Goal: Task Accomplishment & Management: Manage account settings

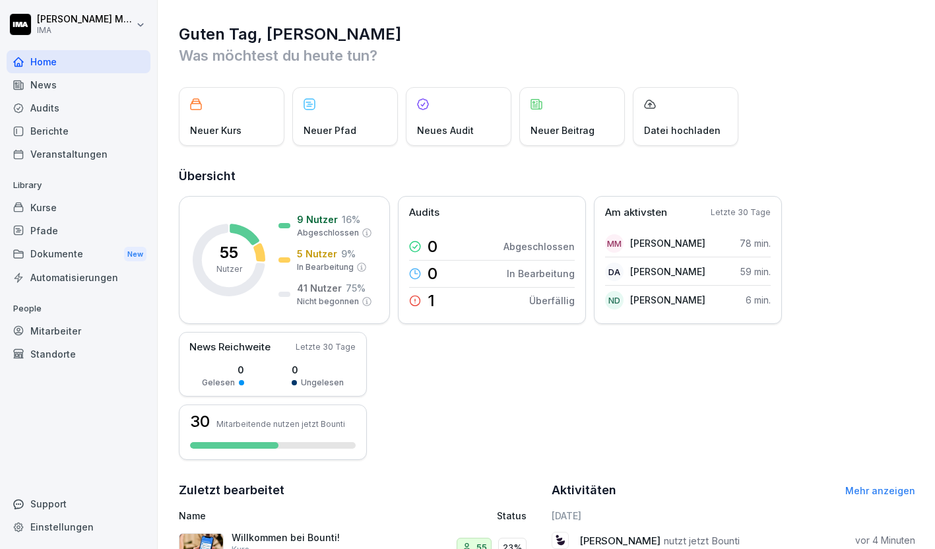
click at [65, 204] on div "Kurse" at bounding box center [79, 207] width 144 height 23
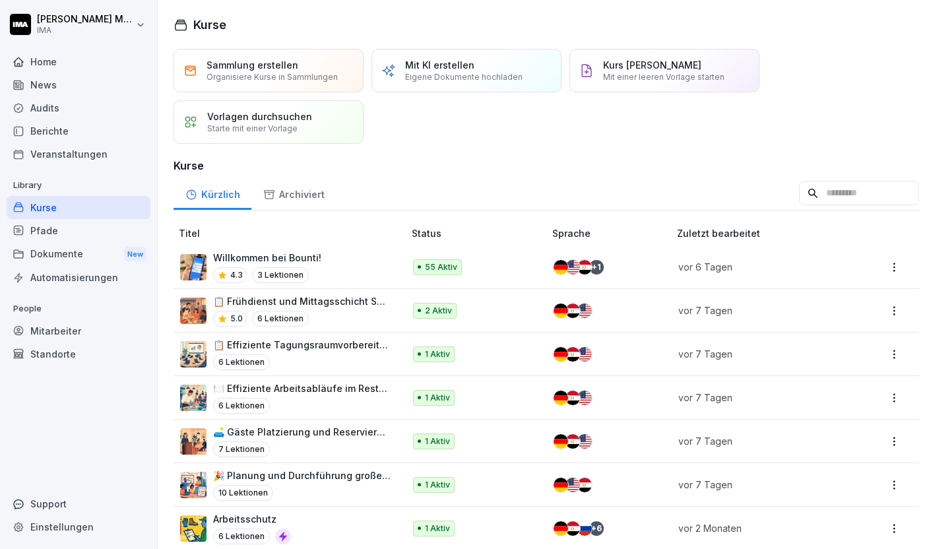
click at [65, 228] on div "Pfade" at bounding box center [79, 230] width 144 height 23
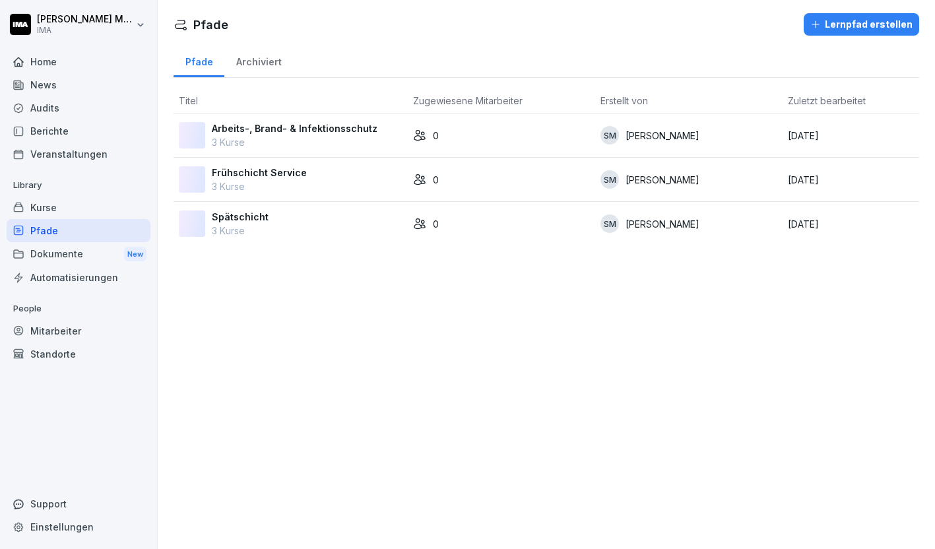
click at [329, 131] on p "Arbeits-, Brand- & Infektionsschutz" at bounding box center [295, 128] width 166 height 14
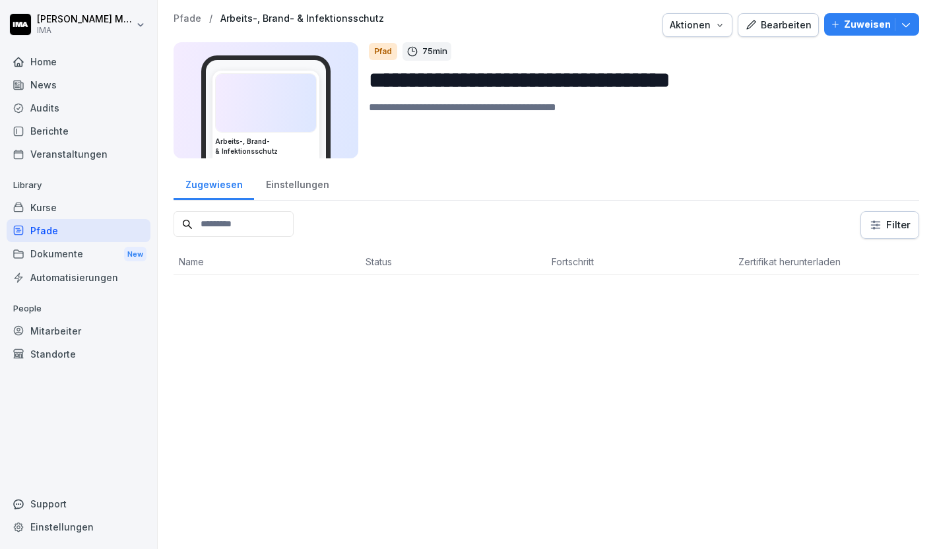
click at [871, 21] on p "Zuweisen" at bounding box center [867, 24] width 47 height 15
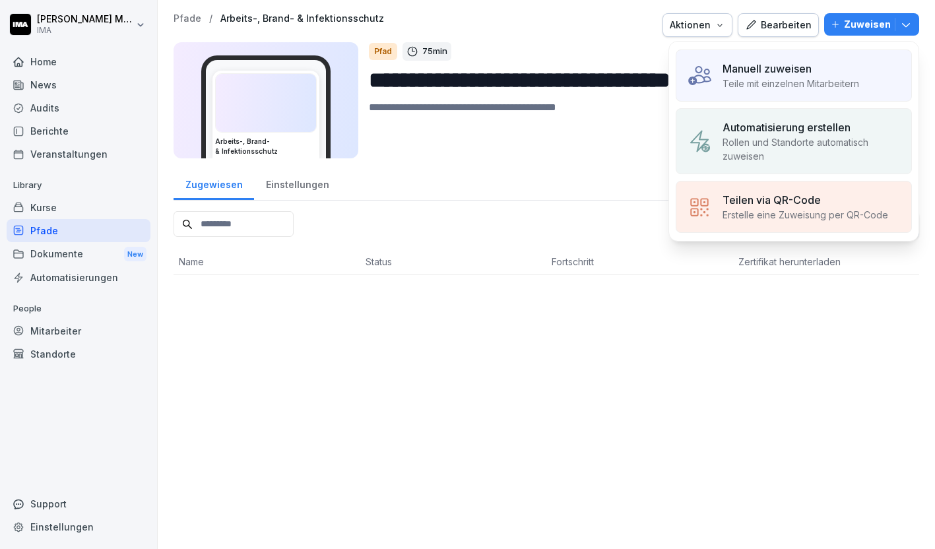
click at [816, 89] on p "Teile mit einzelnen Mitarbeitern" at bounding box center [791, 84] width 137 height 14
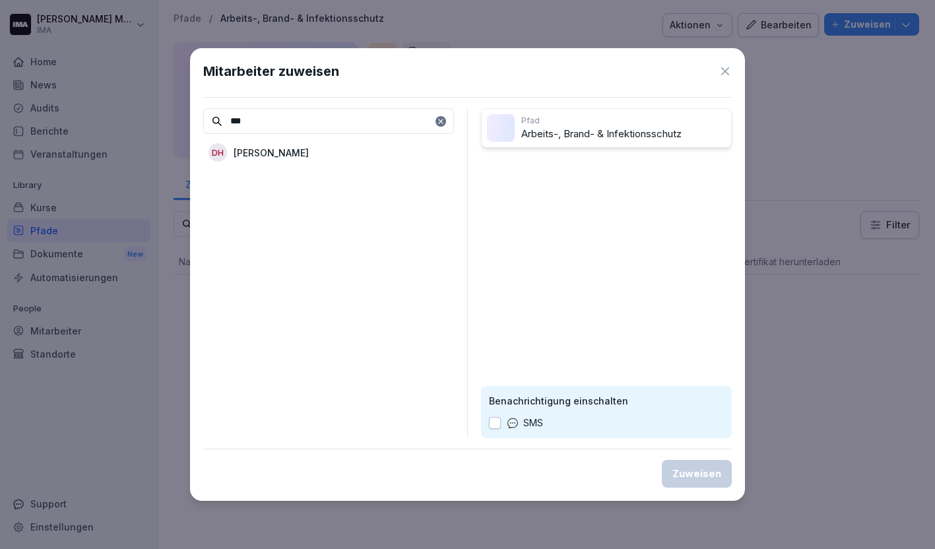
type input "***"
click at [291, 155] on p "[PERSON_NAME]" at bounding box center [271, 153] width 75 height 14
click at [703, 475] on div "Zuweisen" at bounding box center [697, 474] width 49 height 15
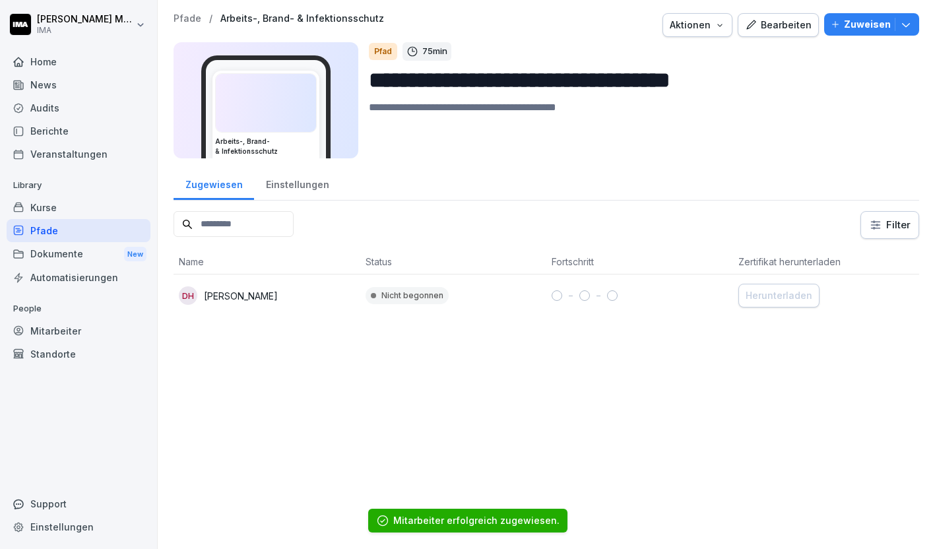
click at [174, 20] on p "Pfade" at bounding box center [188, 18] width 28 height 11
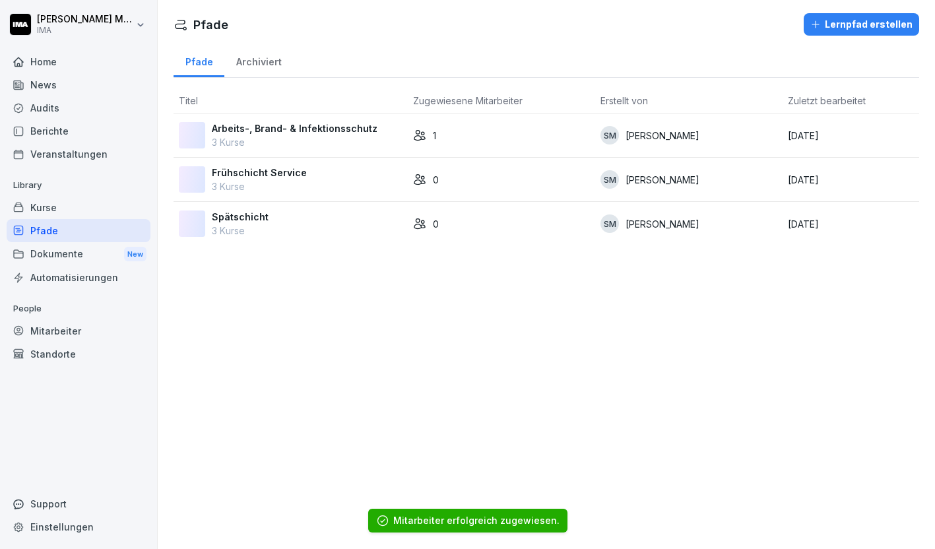
click at [331, 177] on div "Frühschicht Service 3 Kurse" at bounding box center [291, 180] width 224 height 28
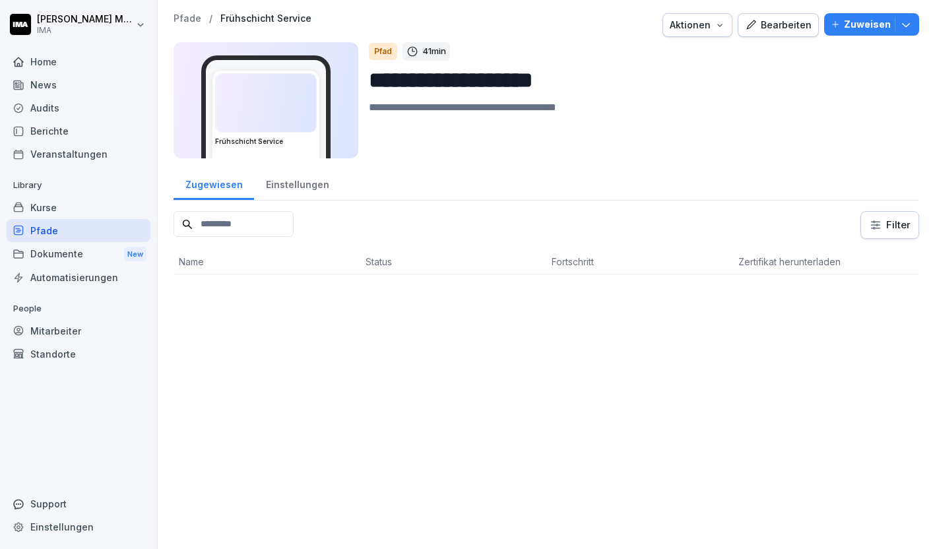
click at [838, 29] on div "Zuweisen" at bounding box center [872, 24] width 82 height 15
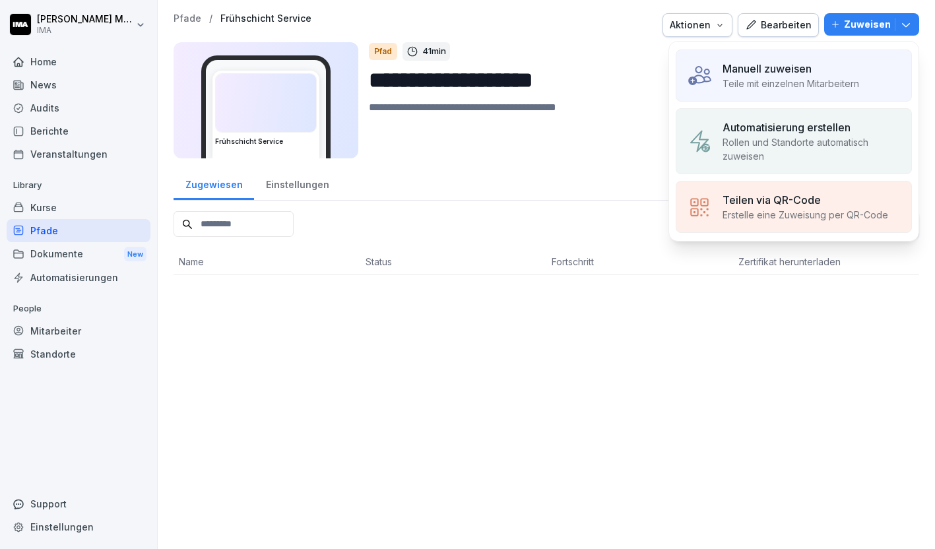
click at [785, 65] on p "Manuell zuweisen" at bounding box center [767, 69] width 89 height 16
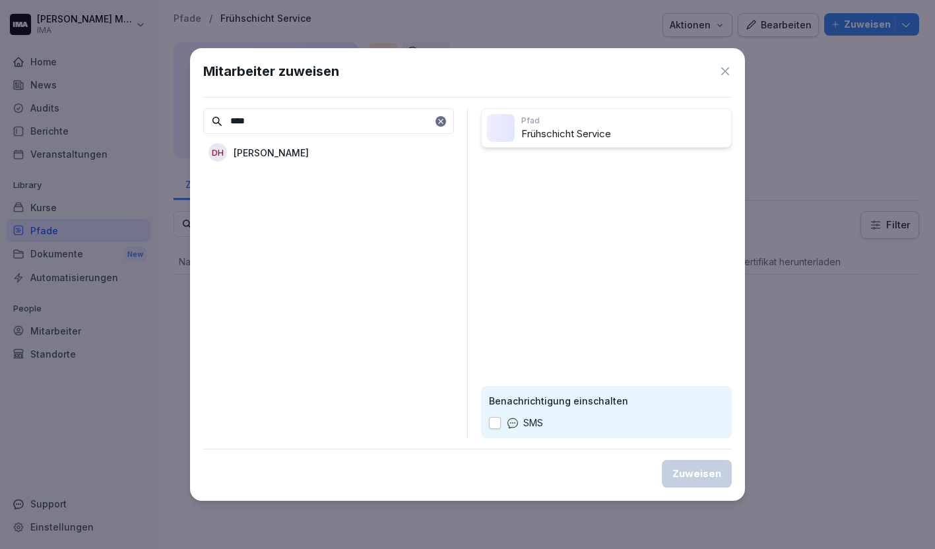
type input "****"
click at [240, 154] on p "[PERSON_NAME]" at bounding box center [271, 153] width 75 height 14
click at [712, 467] on div "Zuweisen" at bounding box center [697, 474] width 49 height 15
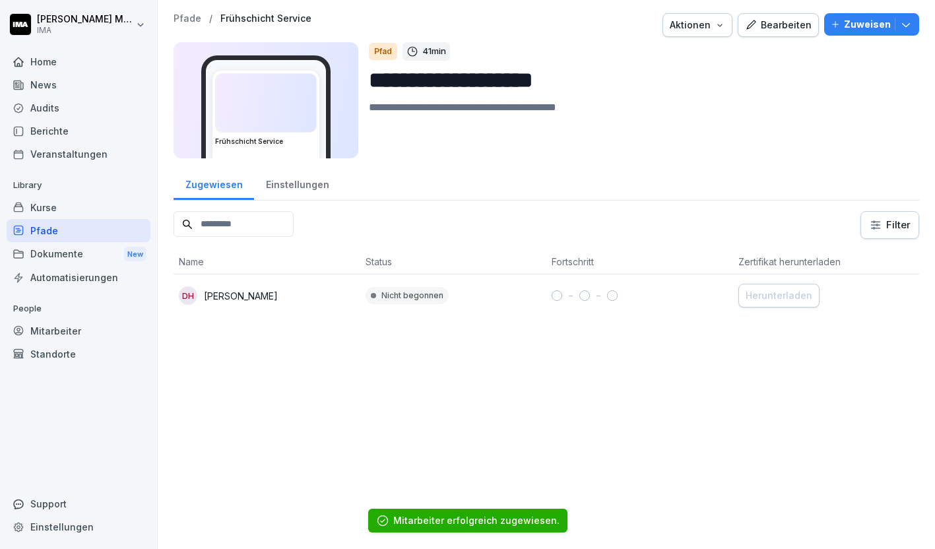
click at [183, 17] on p "Pfade" at bounding box center [188, 18] width 28 height 11
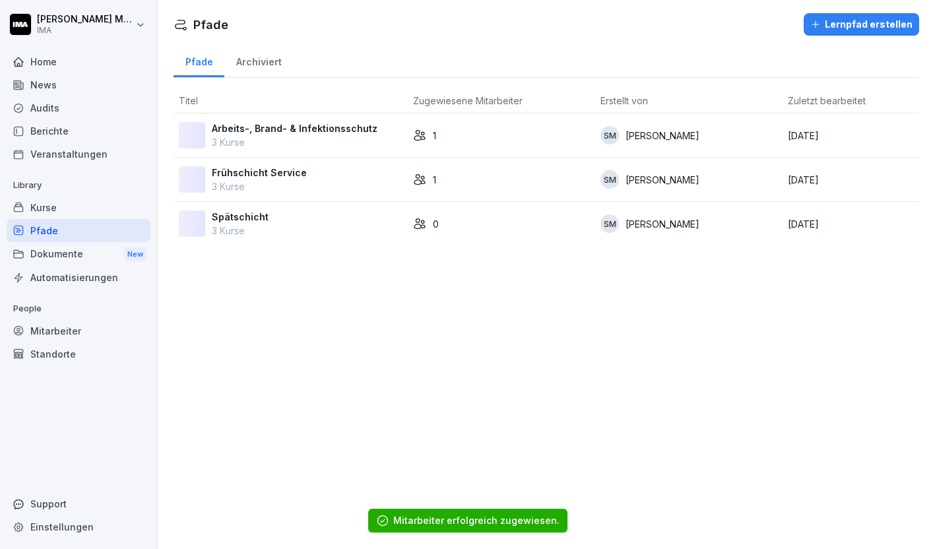
click at [296, 230] on div "Spätschicht 3 Kurse" at bounding box center [291, 224] width 224 height 28
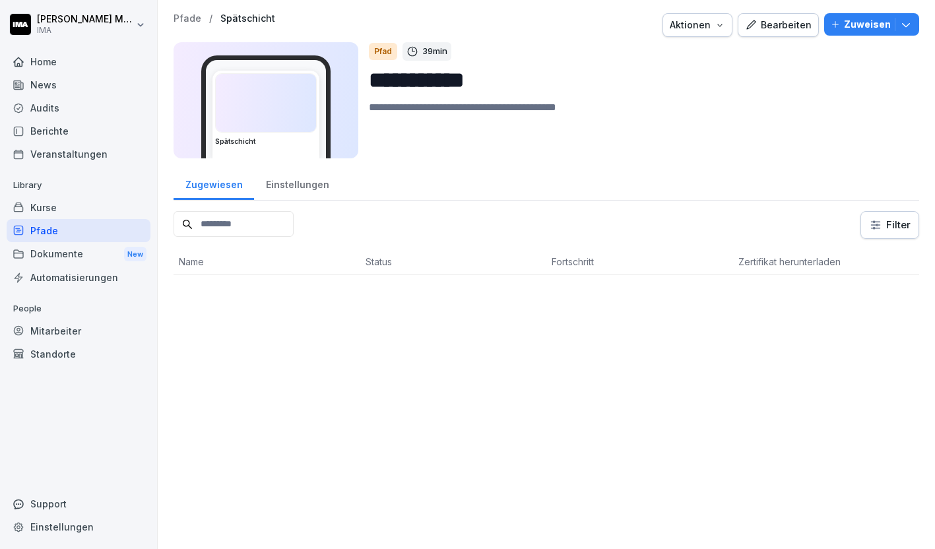
click at [866, 24] on p "Zuweisen" at bounding box center [867, 24] width 47 height 15
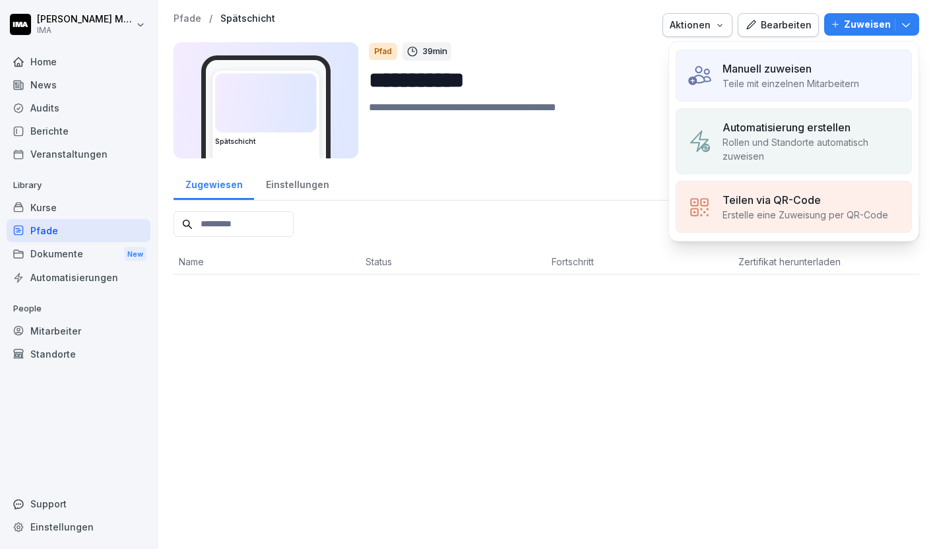
click at [745, 50] on div "Manuell zuweisen Teile mit einzelnen Mitarbeitern" at bounding box center [794, 76] width 236 height 52
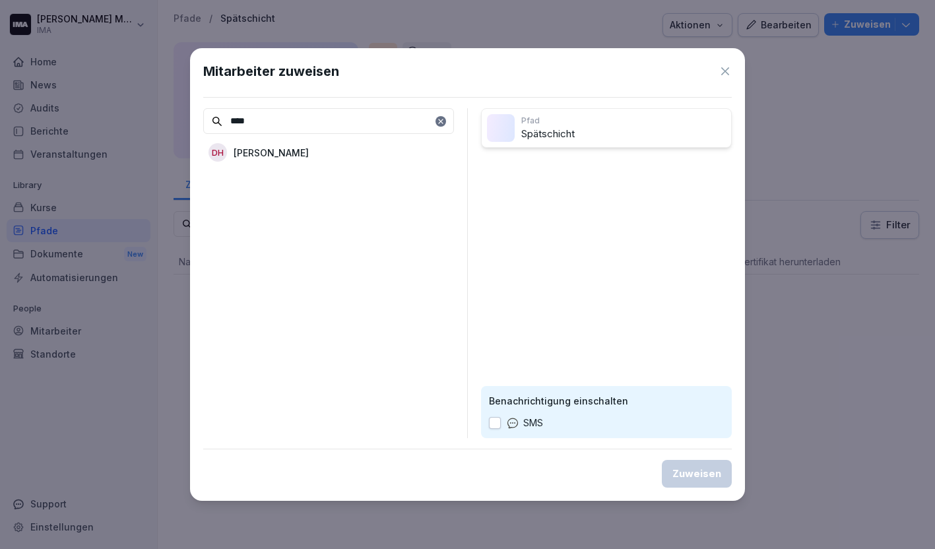
type input "****"
click at [393, 154] on div "DH Dominic Herdt" at bounding box center [328, 153] width 251 height 24
click at [691, 475] on div "Zuweisen" at bounding box center [697, 474] width 49 height 15
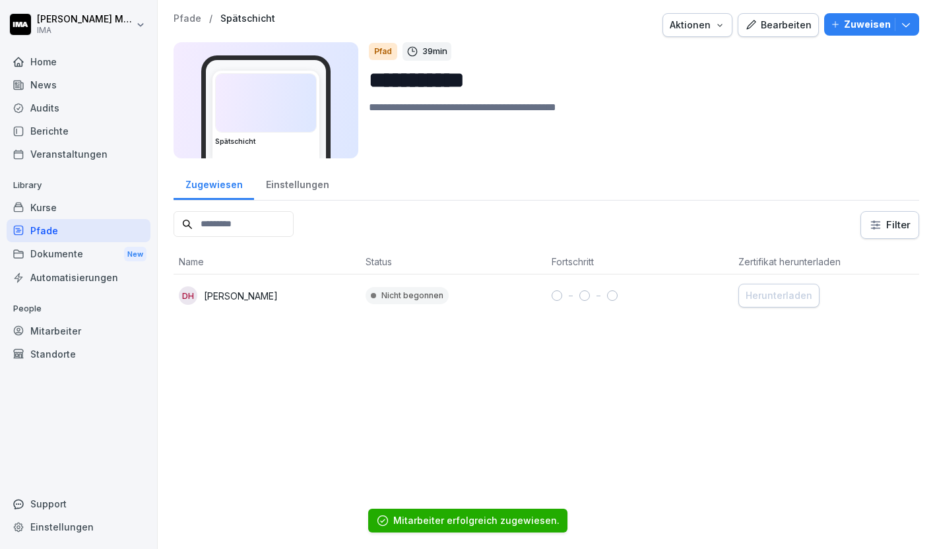
click at [183, 22] on p "Pfade" at bounding box center [188, 18] width 28 height 11
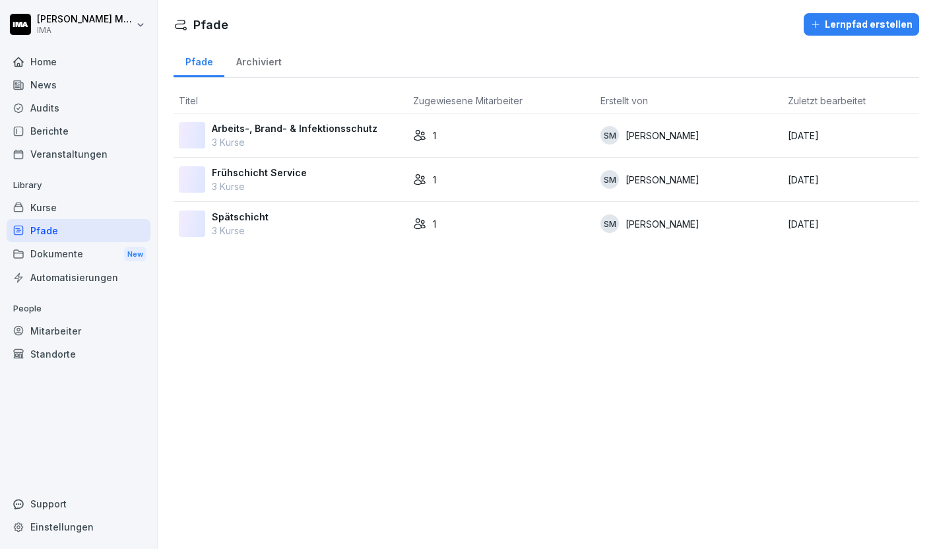
click at [310, 189] on div "Frühschicht Service 3 Kurse" at bounding box center [291, 180] width 224 height 28
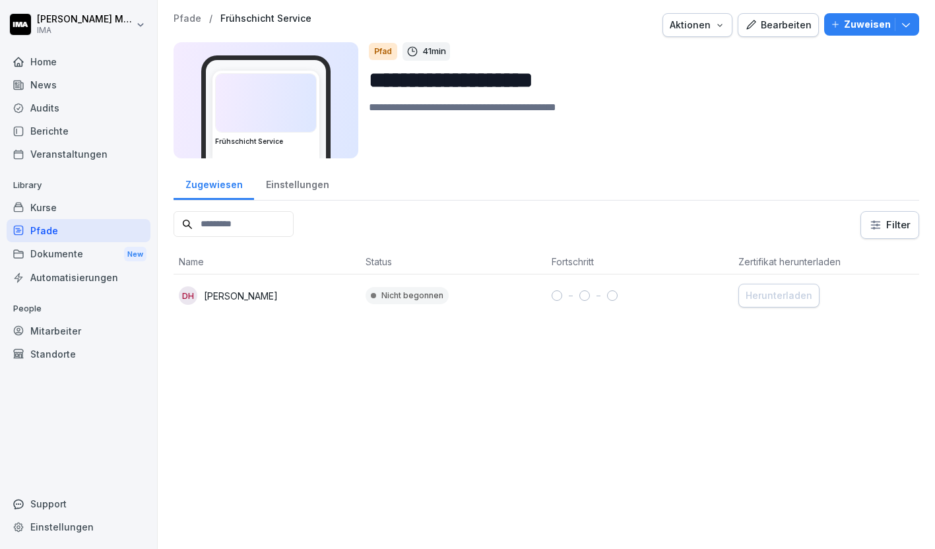
click at [859, 22] on p "Zuweisen" at bounding box center [867, 24] width 47 height 15
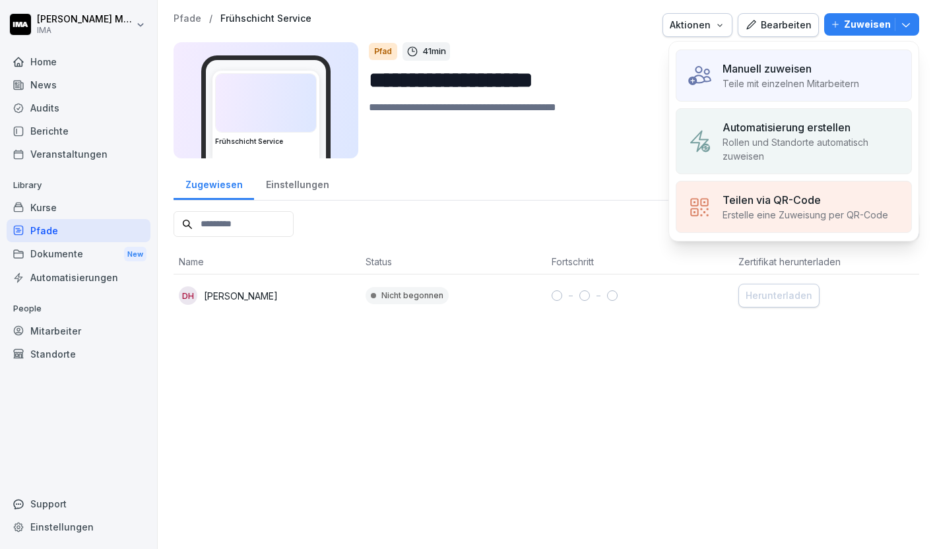
click at [771, 63] on p "Manuell zuweisen" at bounding box center [767, 69] width 89 height 16
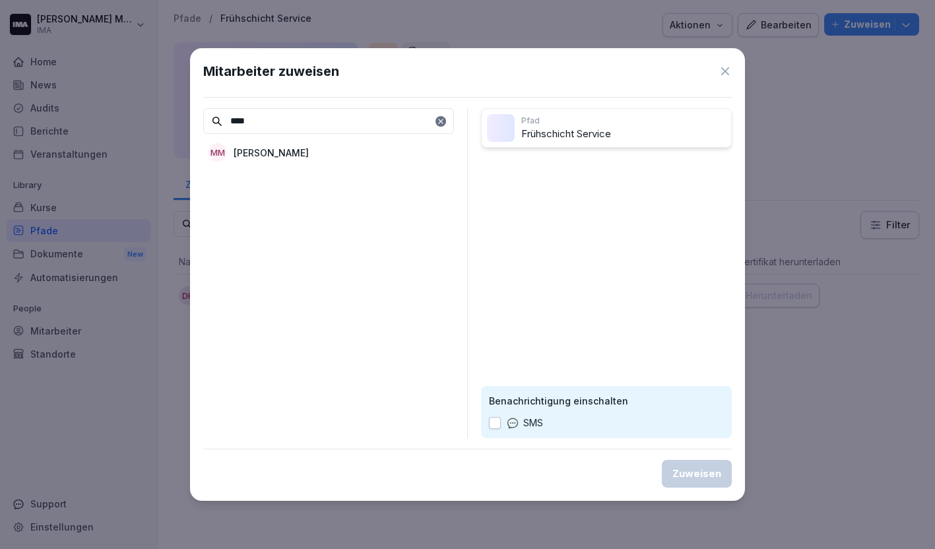
type input "****"
click at [728, 71] on icon at bounding box center [725, 71] width 13 height 13
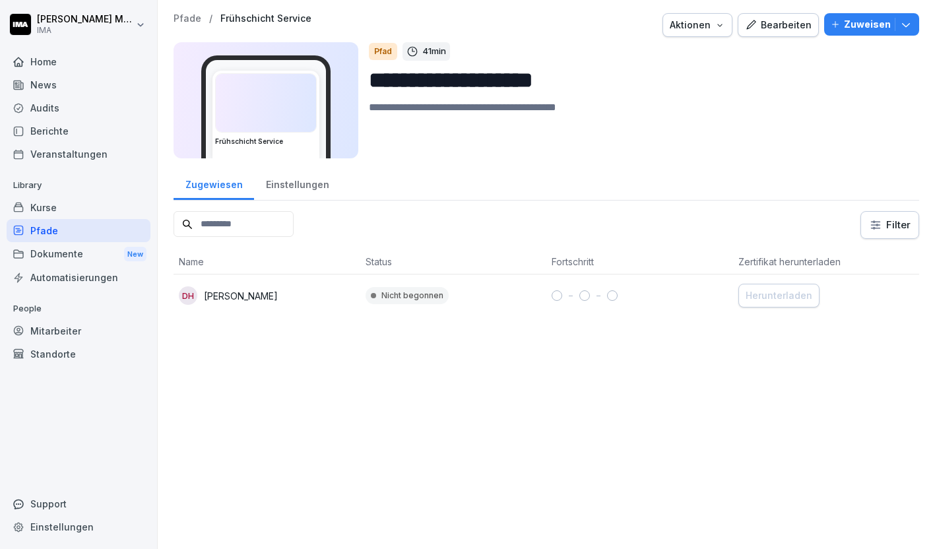
click at [189, 19] on p "Pfade" at bounding box center [188, 18] width 28 height 11
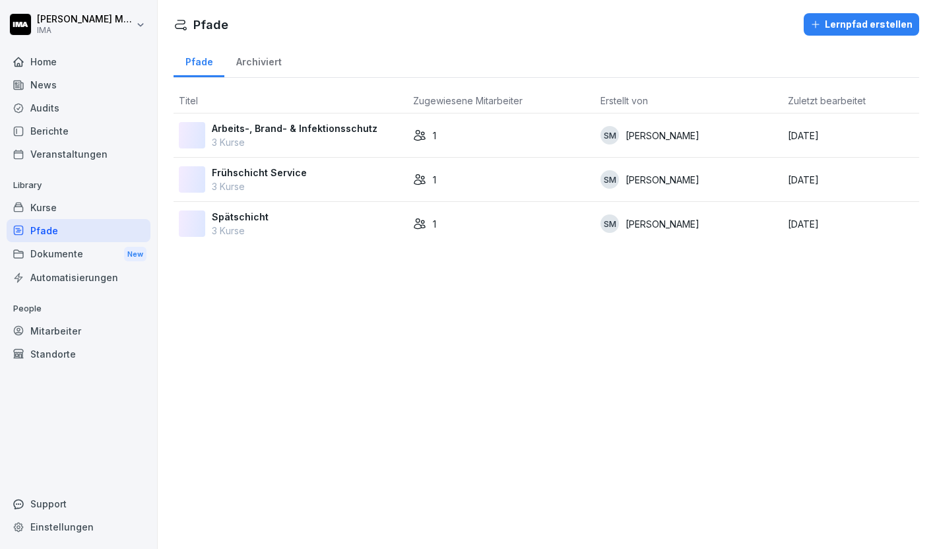
click at [294, 222] on div "Spätschicht 3 Kurse" at bounding box center [291, 224] width 224 height 28
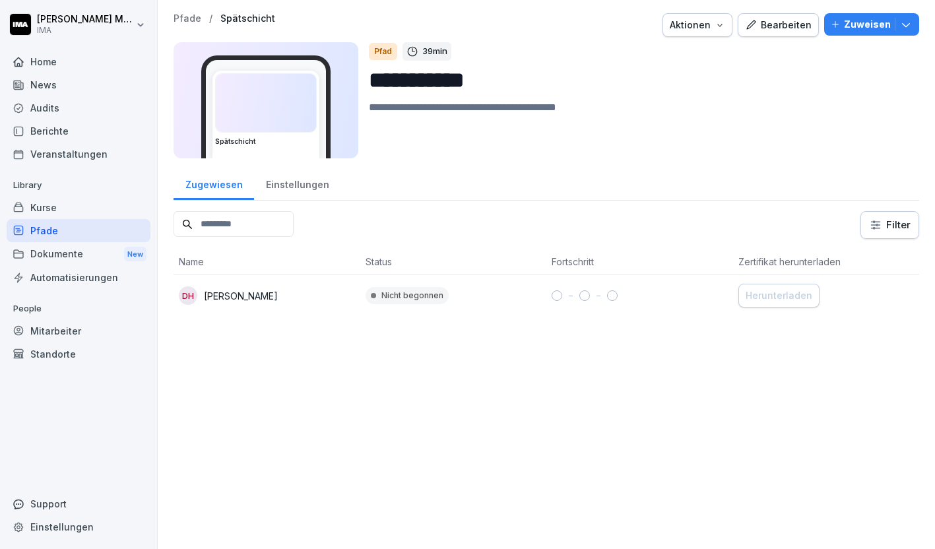
click at [846, 22] on div "Zuweisen" at bounding box center [872, 24] width 82 height 15
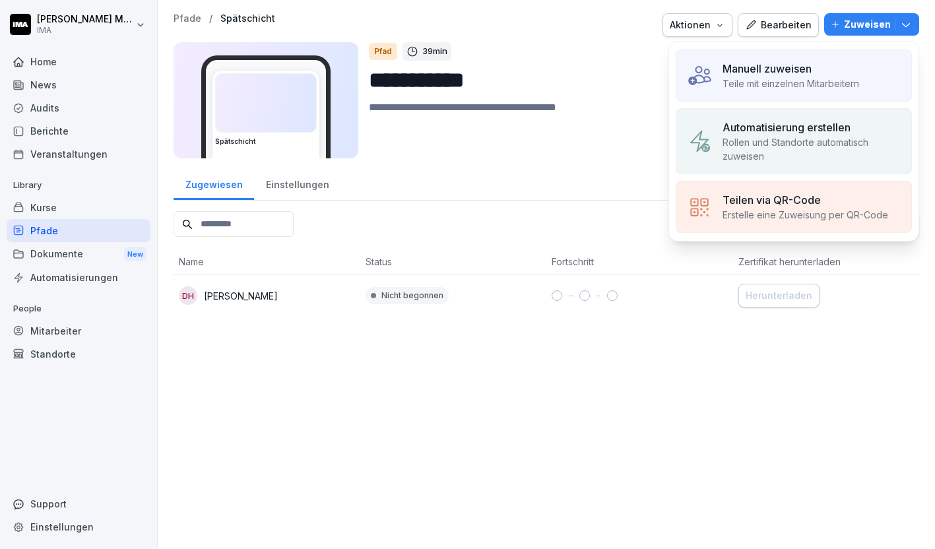
click at [803, 69] on p "Manuell zuweisen" at bounding box center [767, 69] width 89 height 16
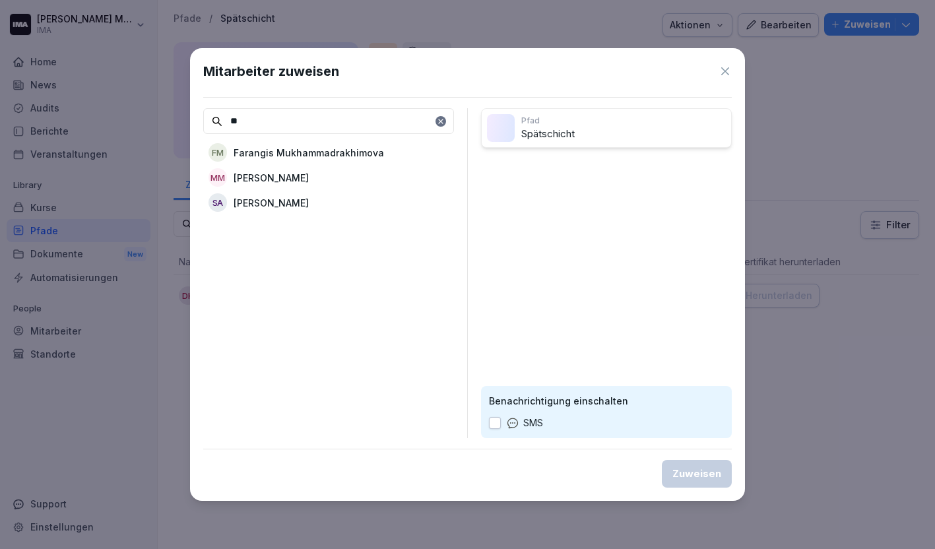
type input "**"
click at [253, 178] on p "[PERSON_NAME]" at bounding box center [271, 178] width 75 height 14
click at [697, 471] on div "Zuweisen" at bounding box center [697, 474] width 49 height 15
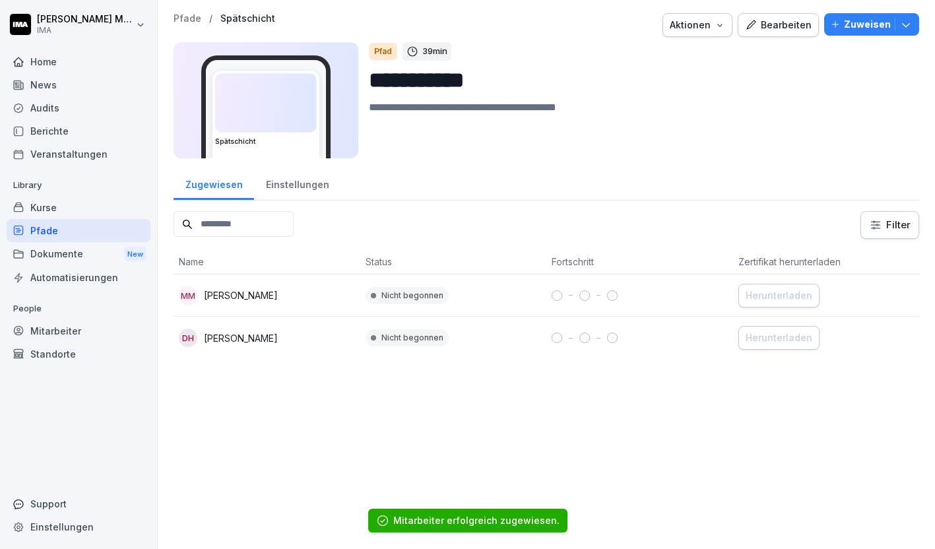
click at [55, 59] on div "Home" at bounding box center [79, 61] width 144 height 23
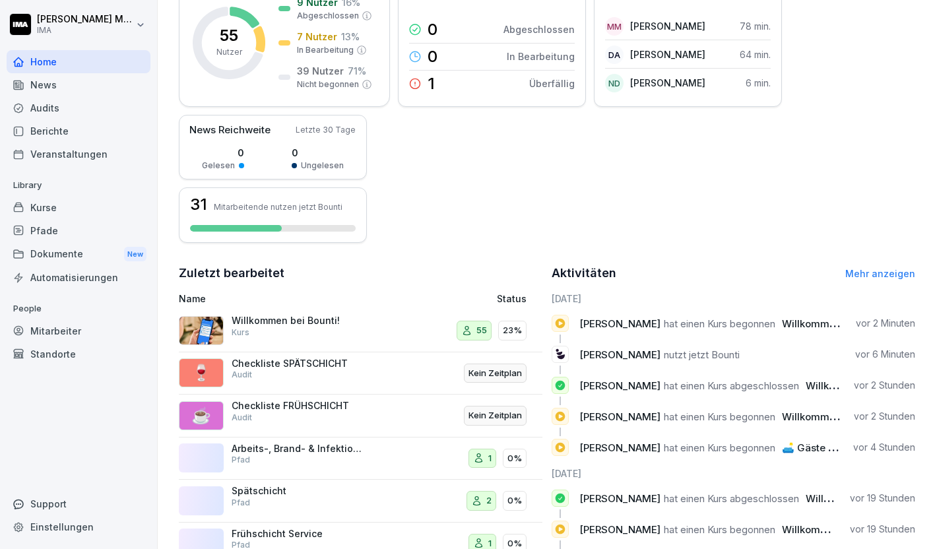
scroll to position [271, 0]
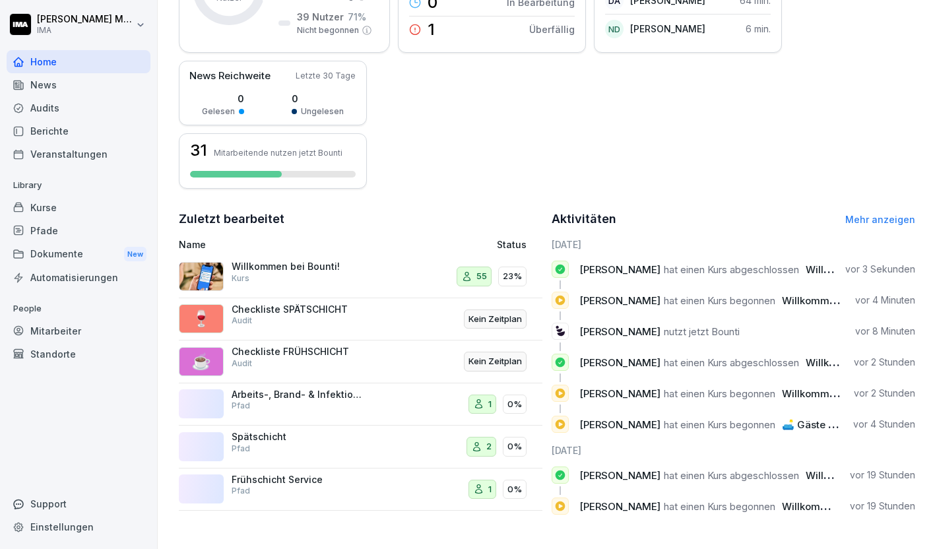
click at [544, 118] on div "55 Nutzer 9 Nutzer 16 % Abgeschlossen 7 Nutzer 13 % In Bearbeitung 39 Nutzer 71…" at bounding box center [547, 57] width 737 height 264
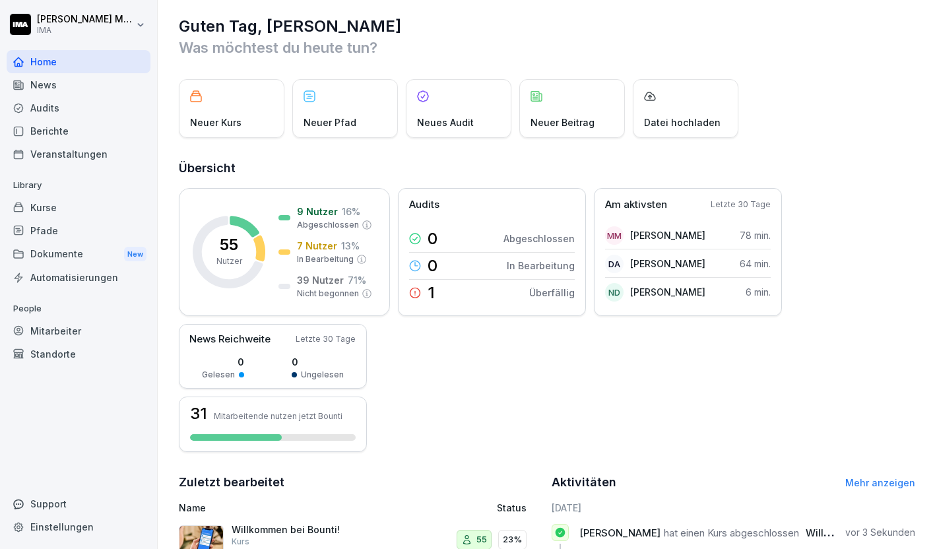
scroll to position [0, 0]
